Goal: Obtain resource: Download file/media

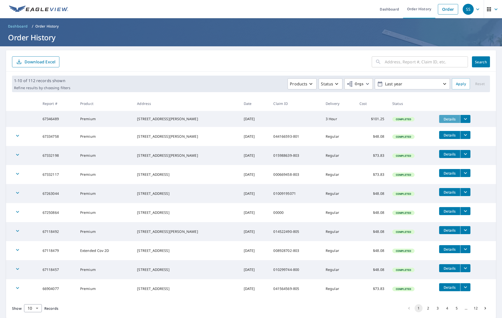
click at [442, 117] on span "Details" at bounding box center [449, 119] width 15 height 5
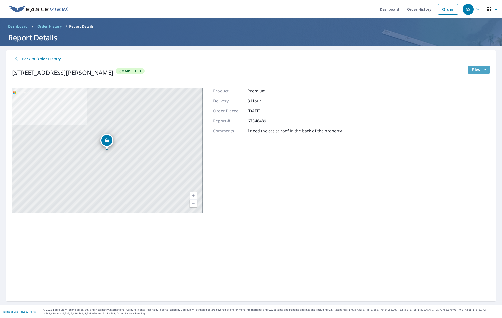
click at [477, 67] on span "Files" at bounding box center [480, 70] width 16 height 6
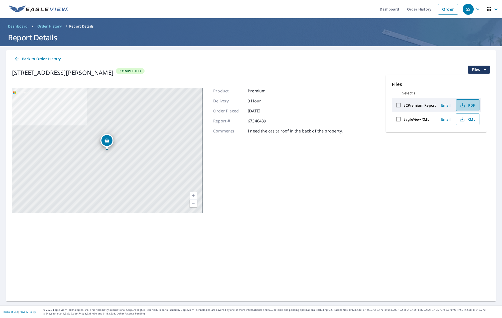
click at [470, 105] on span "PDF" at bounding box center [467, 105] width 16 height 6
